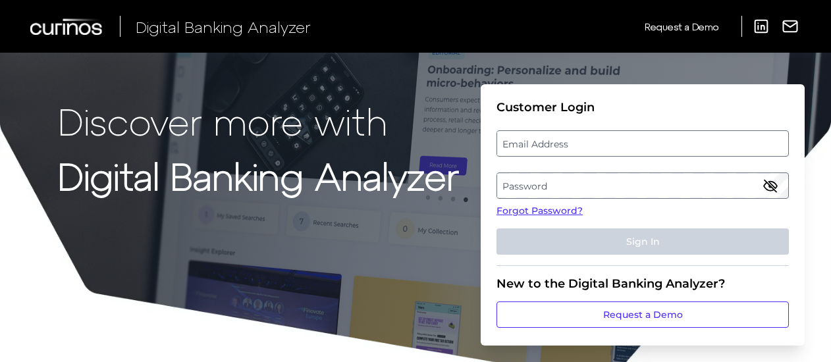
click at [588, 181] on label "Password" at bounding box center [642, 186] width 290 height 24
click at [597, 150] on label "Email Address" at bounding box center [642, 144] width 290 height 24
click at [597, 150] on input "email" at bounding box center [642, 143] width 292 height 26
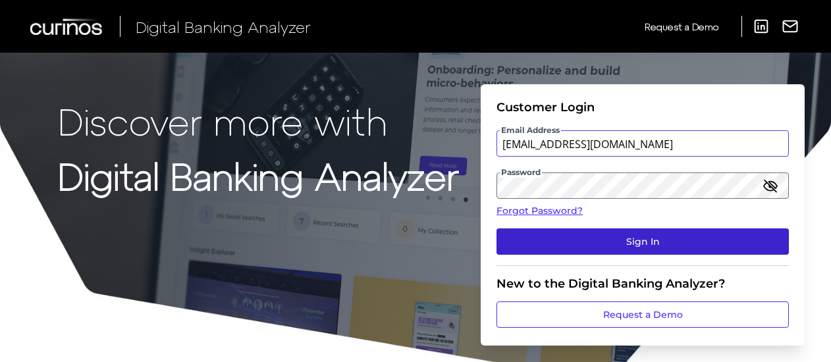
type input "avery_m_kirby@keybank.com"
click at [632, 247] on button "Sign In" at bounding box center [642, 241] width 292 height 26
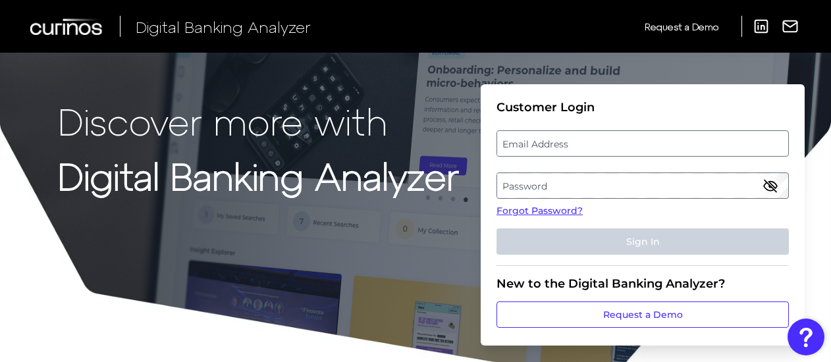
click at [82, 23] on img at bounding box center [67, 26] width 74 height 16
click at [183, 31] on span "Digital Banking Analyzer" at bounding box center [223, 26] width 175 height 19
click at [236, 22] on span "Digital Banking Analyzer" at bounding box center [223, 26] width 175 height 19
